Goal: Task Accomplishment & Management: Manage account settings

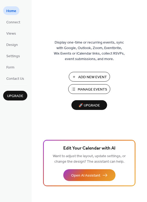
click at [87, 92] on span "Manage Events" at bounding box center [91, 89] width 29 height 5
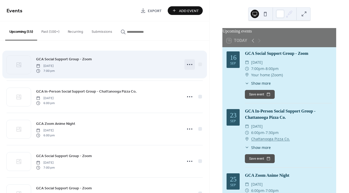
click at [191, 65] on circle at bounding box center [191, 64] width 1 height 1
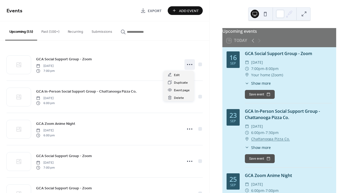
click at [185, 35] on div "Upcoming (15) Past (100+) Recurring Submissions" at bounding box center [104, 30] width 209 height 19
